Goal: Task Accomplishment & Management: Use online tool/utility

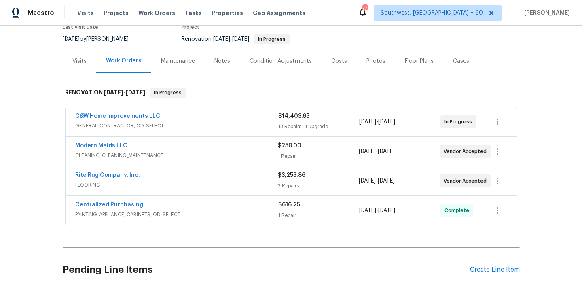
scroll to position [76, 0]
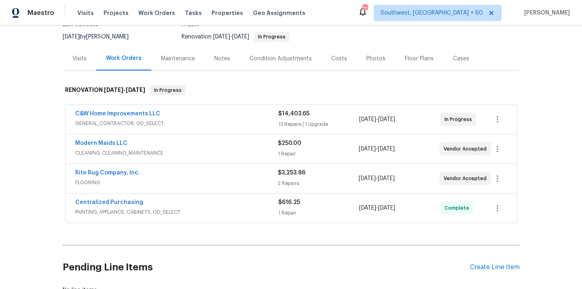
click at [152, 125] on span "GENERAL_CONTRACTOR, OD_SELECT" at bounding box center [176, 123] width 203 height 8
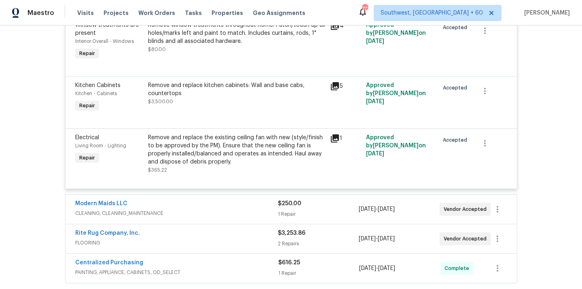
scroll to position [1057, 0]
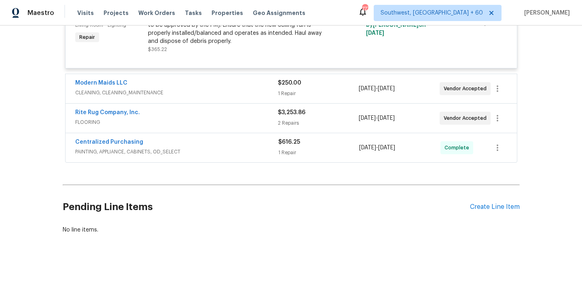
click at [102, 95] on span "CLEANING, CLEANING_MAINTENANCE" at bounding box center [176, 93] width 203 height 8
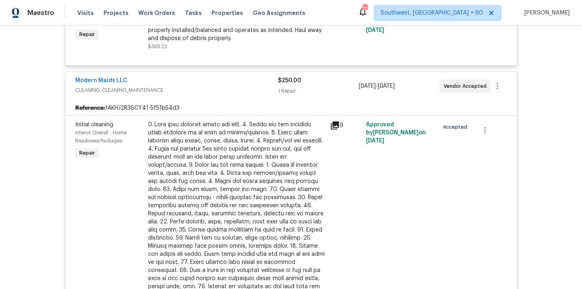
scroll to position [1276, 0]
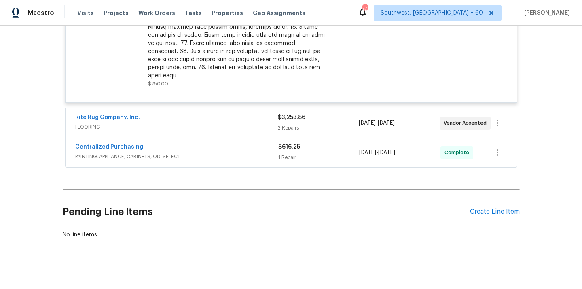
click at [84, 124] on span "FLOORING" at bounding box center [176, 127] width 203 height 8
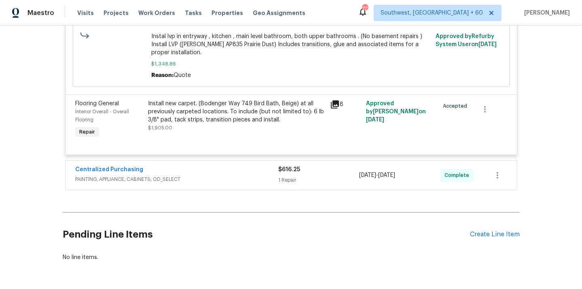
scroll to position [1475, 0]
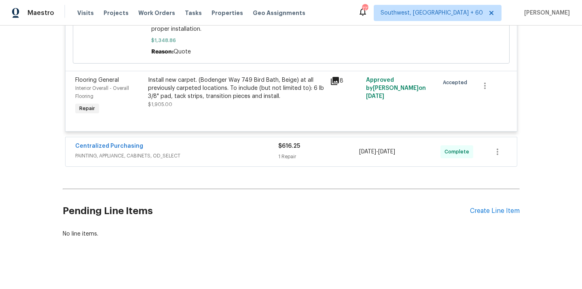
click at [144, 153] on span "PAINTING, APPLIANCE, CABINETS, OD_SELECT" at bounding box center [176, 156] width 203 height 8
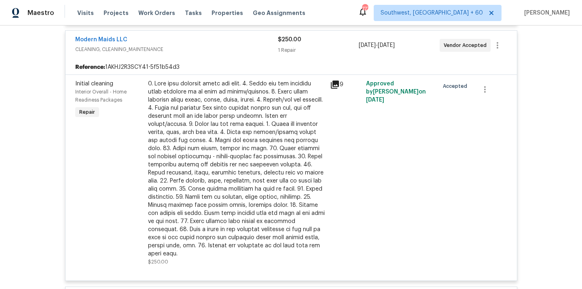
scroll to position [1099, 0]
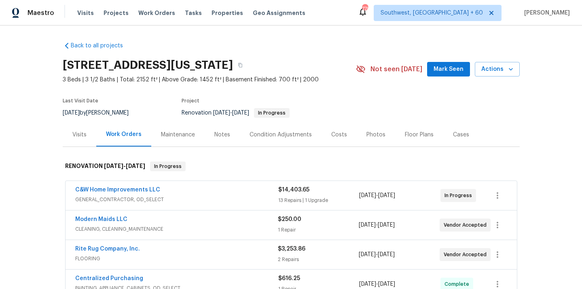
click at [138, 197] on span "GENERAL_CONTRACTOR, OD_SELECT" at bounding box center [176, 199] width 203 height 8
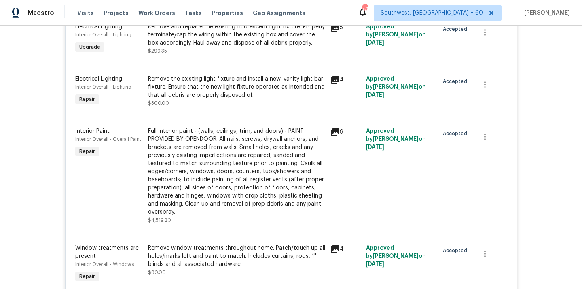
scroll to position [1057, 0]
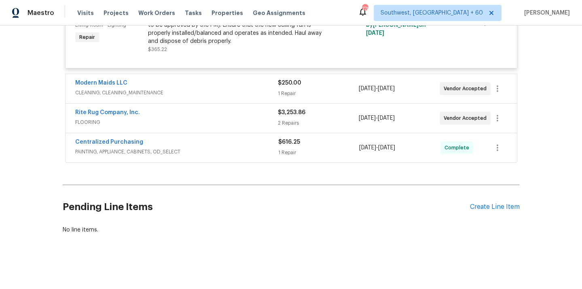
click at [131, 93] on span "CLEANING, CLEANING_MAINTENANCE" at bounding box center [176, 93] width 203 height 8
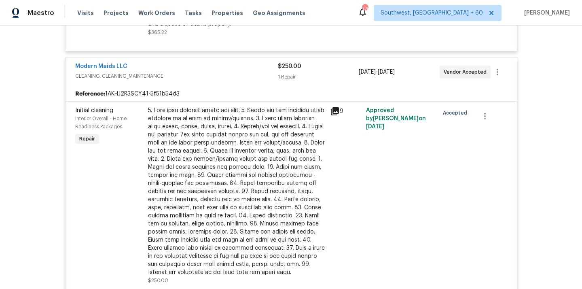
scroll to position [1276, 0]
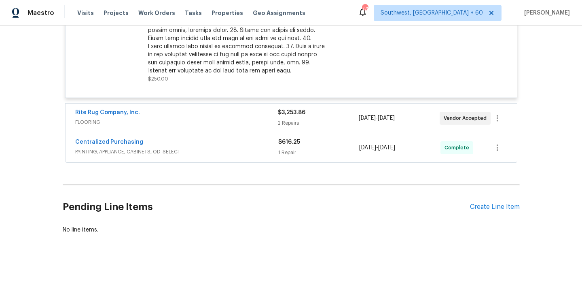
click at [99, 125] on span "FLOORING" at bounding box center [176, 122] width 203 height 8
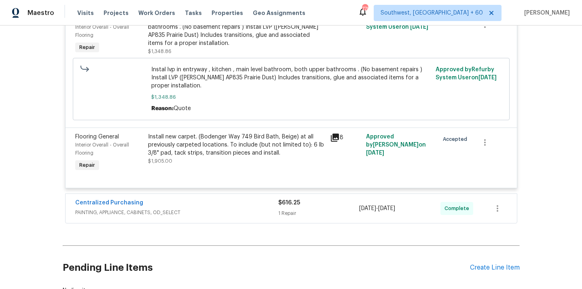
scroll to position [1475, 0]
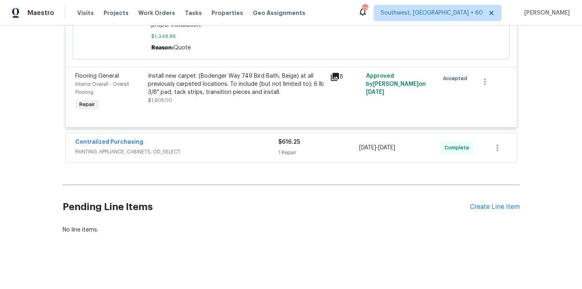
click at [140, 157] on div "Centralized Purchasing PAINTING, APPLIANCE, CABINETS, OD_SELECT $616.25 1 Repai…" at bounding box center [290, 147] width 451 height 29
click at [141, 153] on span "PAINTING, APPLIANCE, CABINETS, OD_SELECT" at bounding box center [176, 152] width 203 height 8
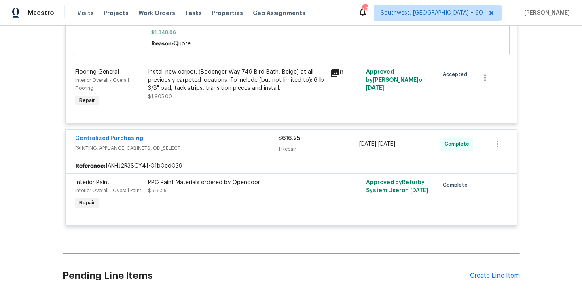
scroll to position [1149, 0]
